Goal: Communication & Community: Connect with others

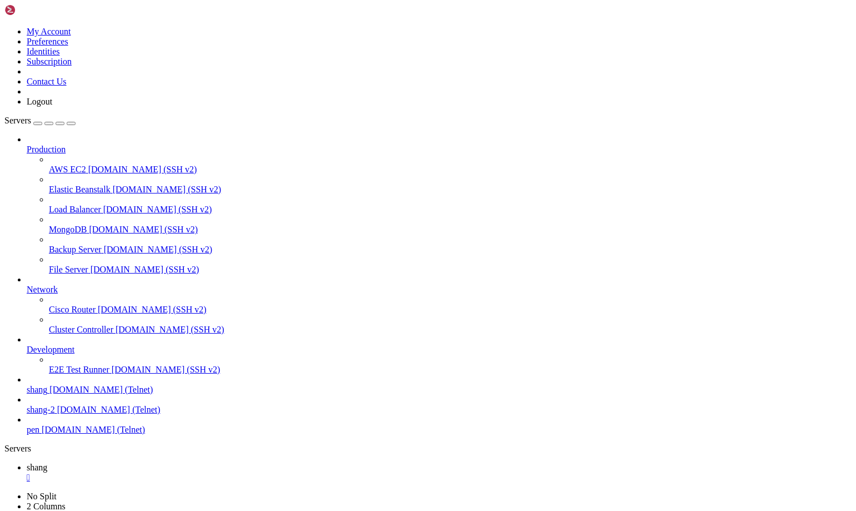
scroll to position [11, 2]
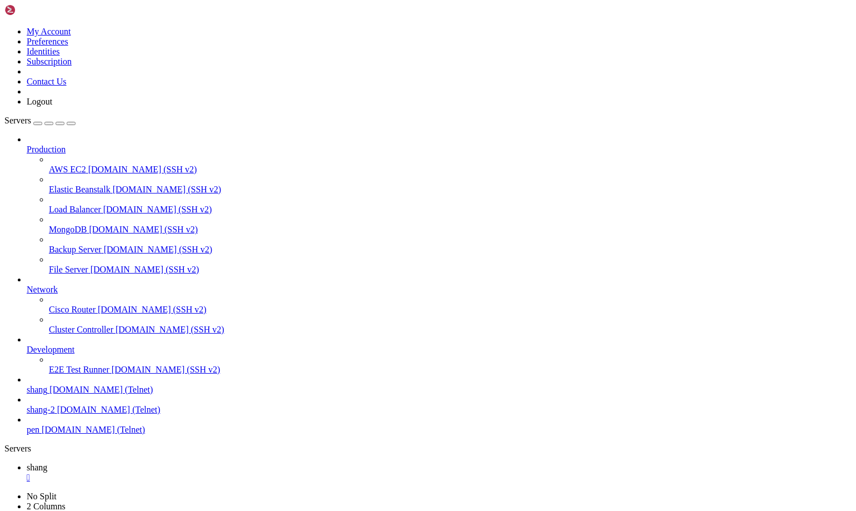
scroll to position [9991, 0]
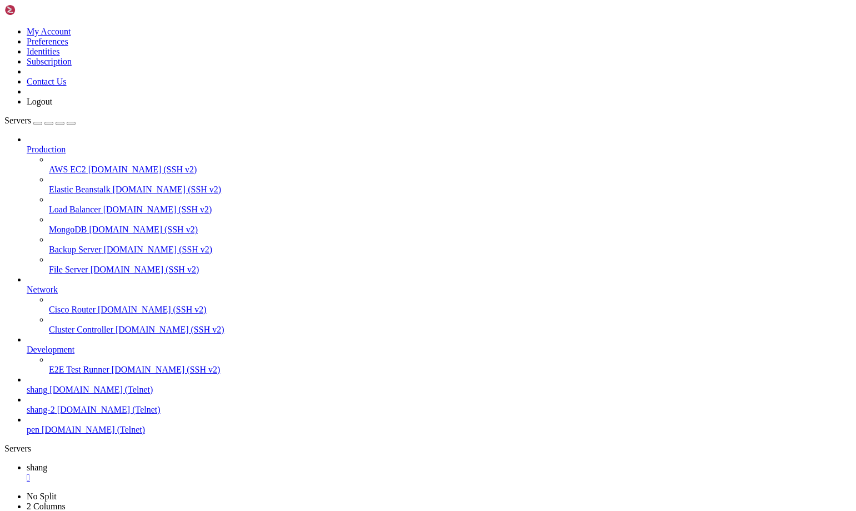
scroll to position [10793, 0]
drag, startPoint x: 719, startPoint y: 1074, endPoint x: 858, endPoint y: 1163, distance: 165.1
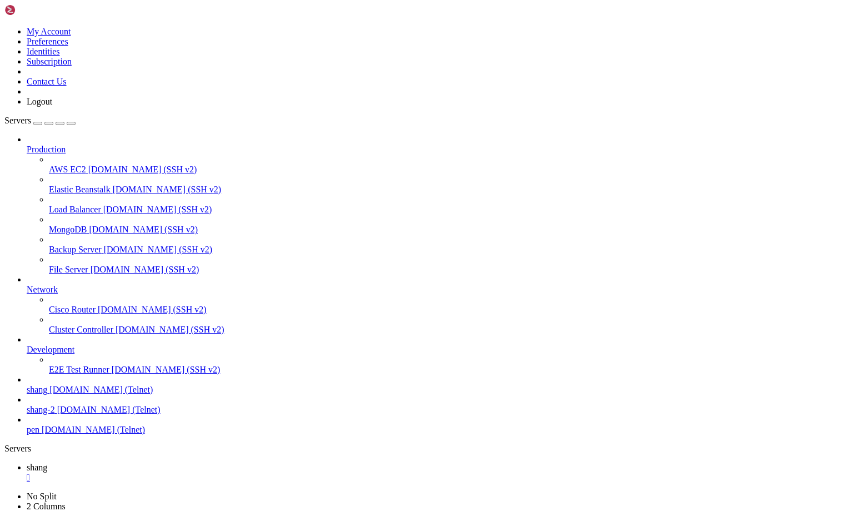
scroll to position [11968, 0]
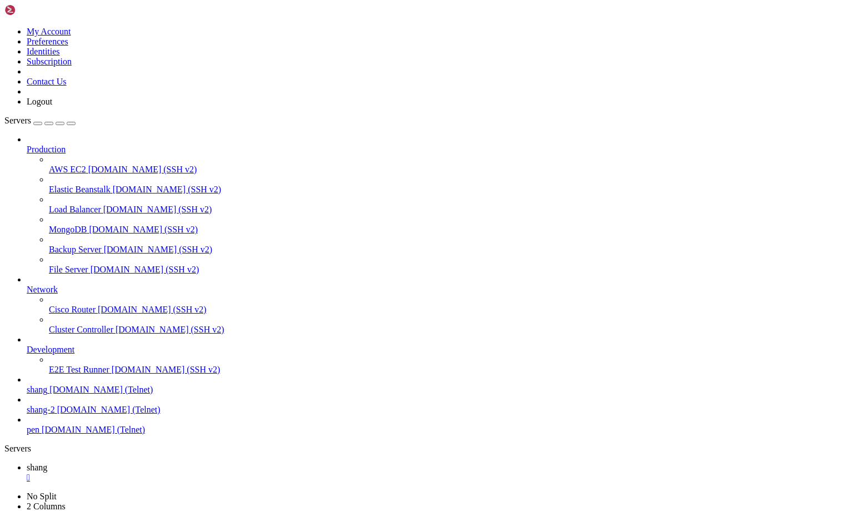
scroll to position [12255, 0]
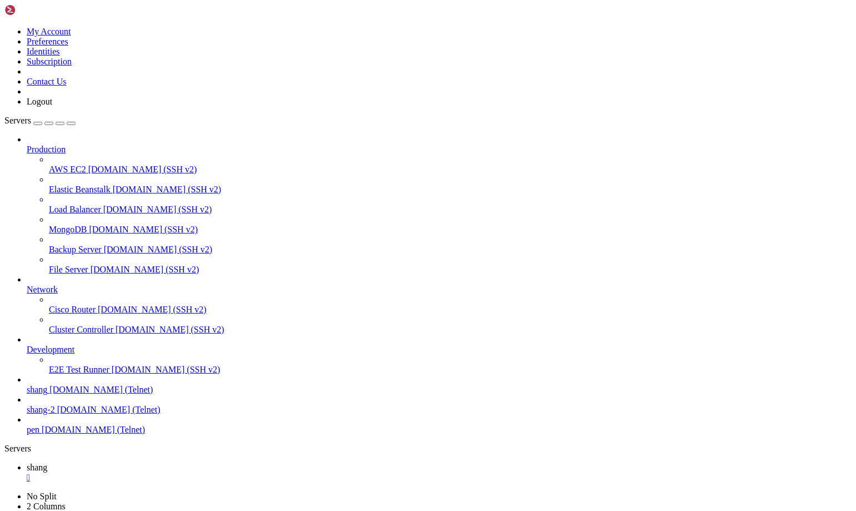
scroll to position [13991, 0]
drag, startPoint x: 716, startPoint y: 1089, endPoint x: 859, endPoint y: 1157, distance: 158.1
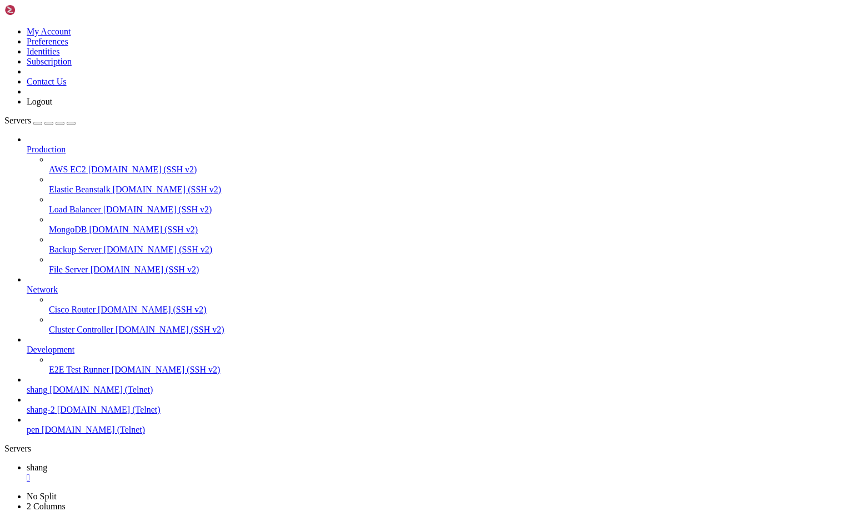
drag, startPoint x: 39, startPoint y: 1074, endPoint x: 318, endPoint y: 1083, distance: 279.2
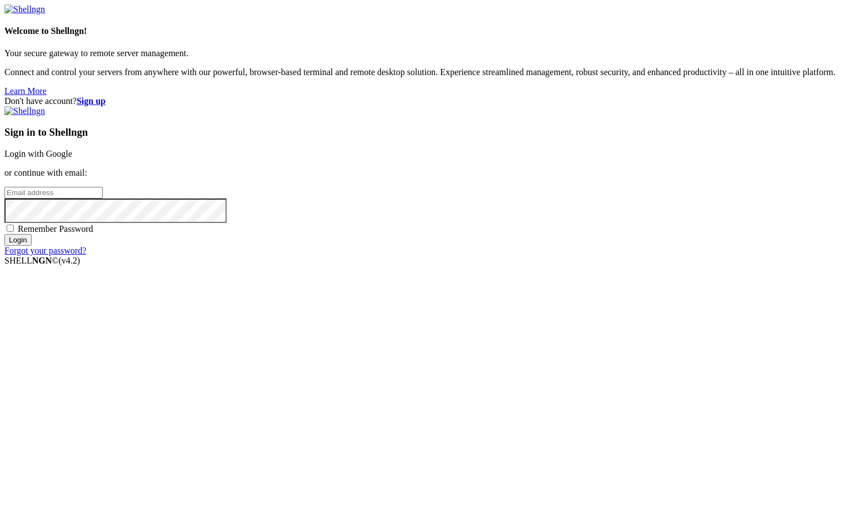
click at [72, 158] on link "Login with Google" at bounding box center [38, 153] width 68 height 9
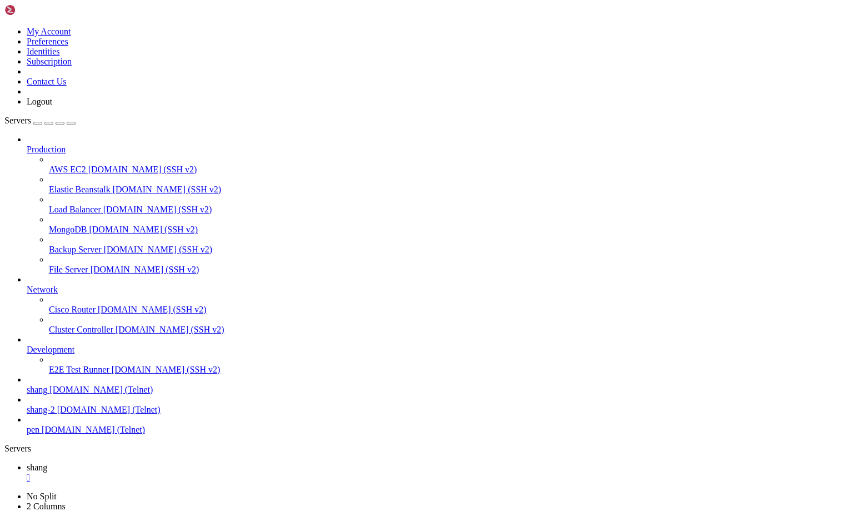
scroll to position [15049, 0]
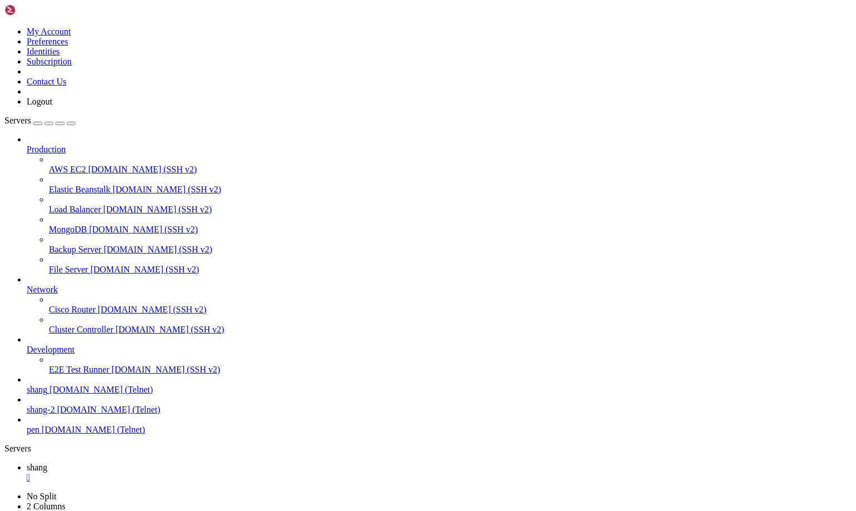
scroll to position [15150, 0]
